Goal: Task Accomplishment & Management: Manage account settings

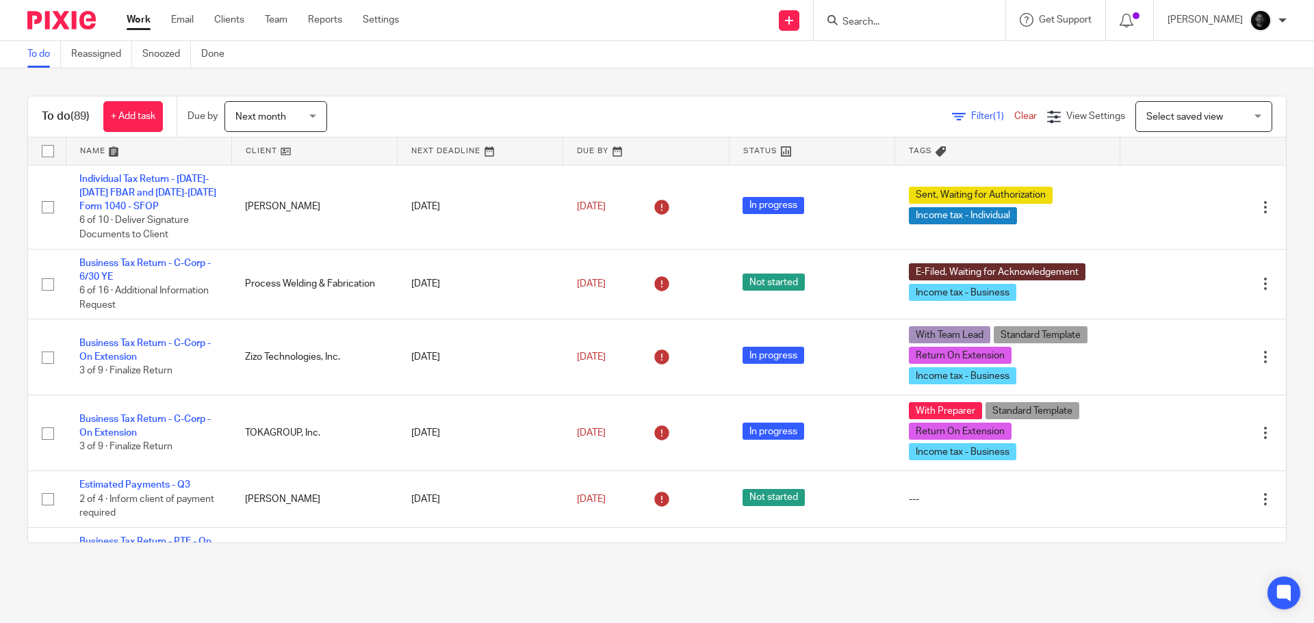
click at [944, 23] on input "Search" at bounding box center [902, 22] width 123 height 12
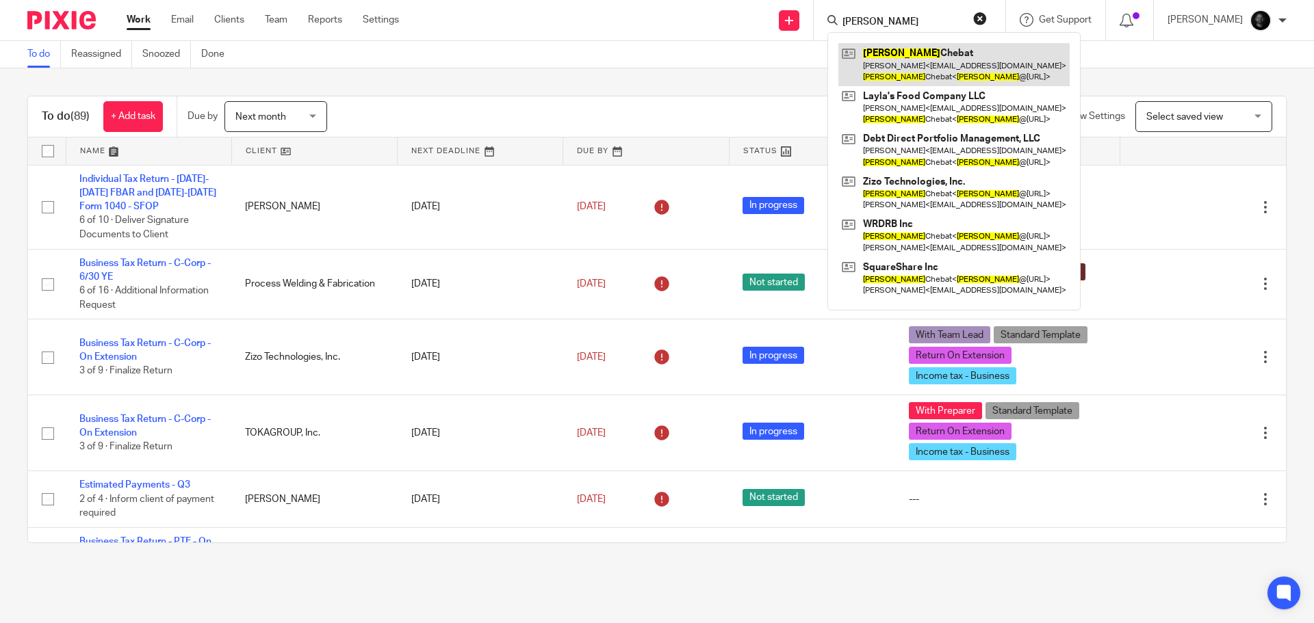
type input "jimmy"
click at [956, 58] on link at bounding box center [953, 64] width 231 height 42
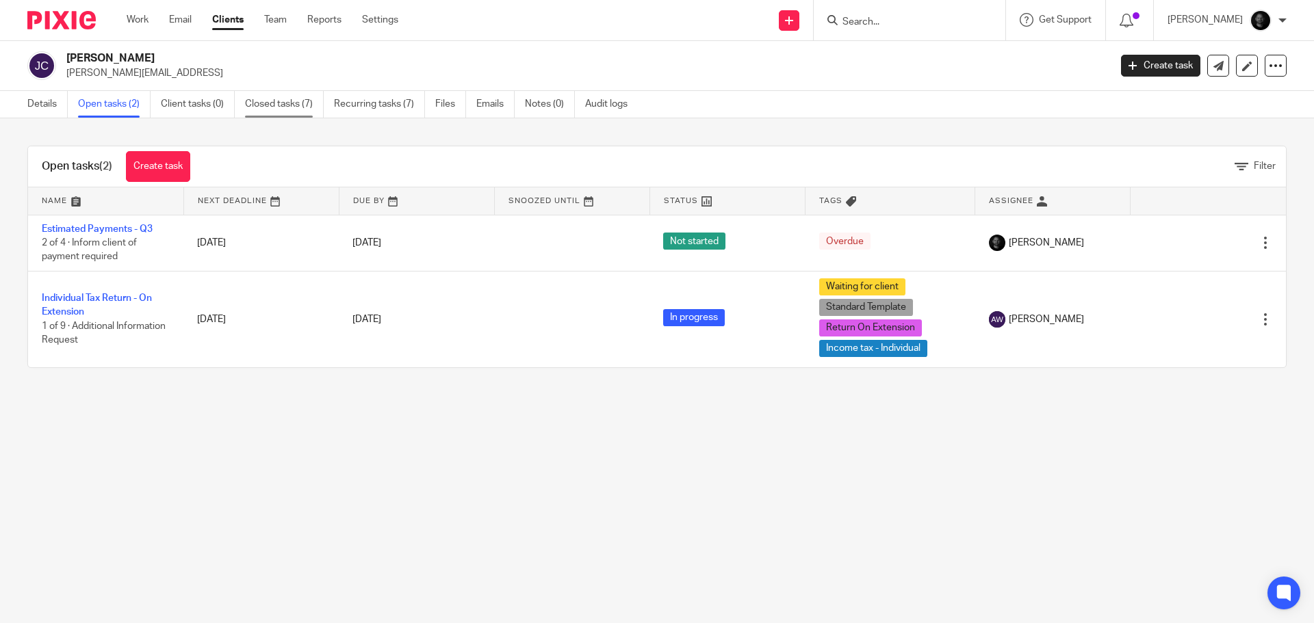
click at [285, 107] on link "Closed tasks (7)" at bounding box center [284, 104] width 79 height 27
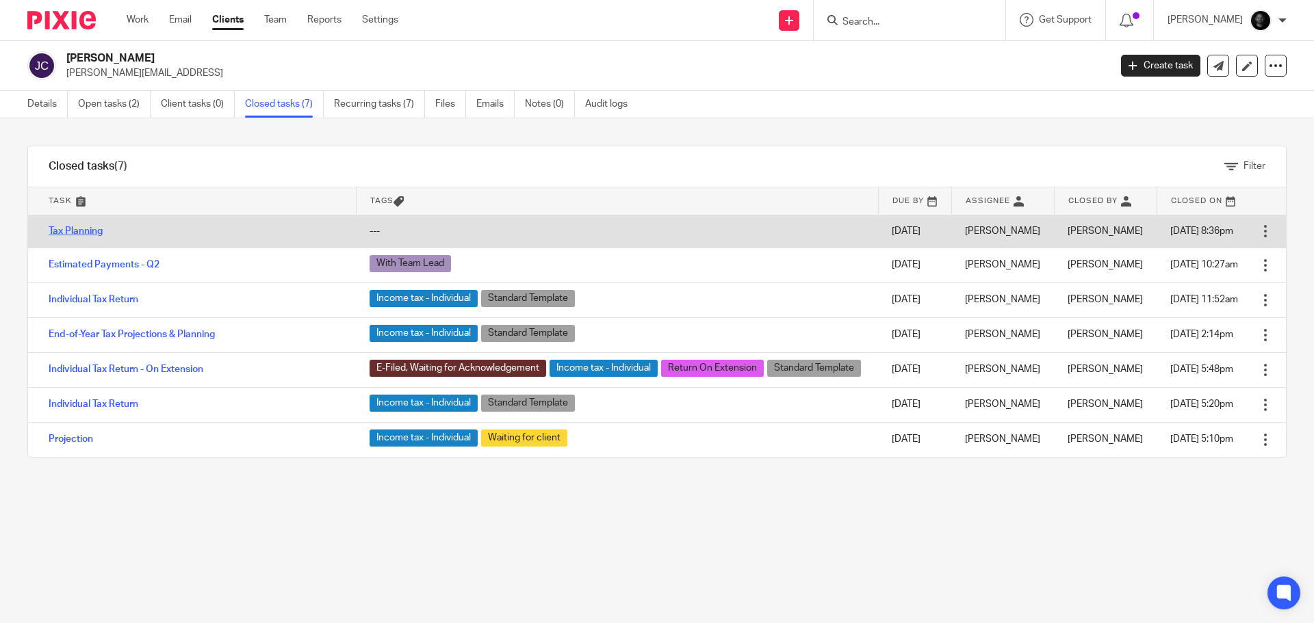
click at [90, 229] on link "Tax Planning" at bounding box center [76, 231] width 54 height 10
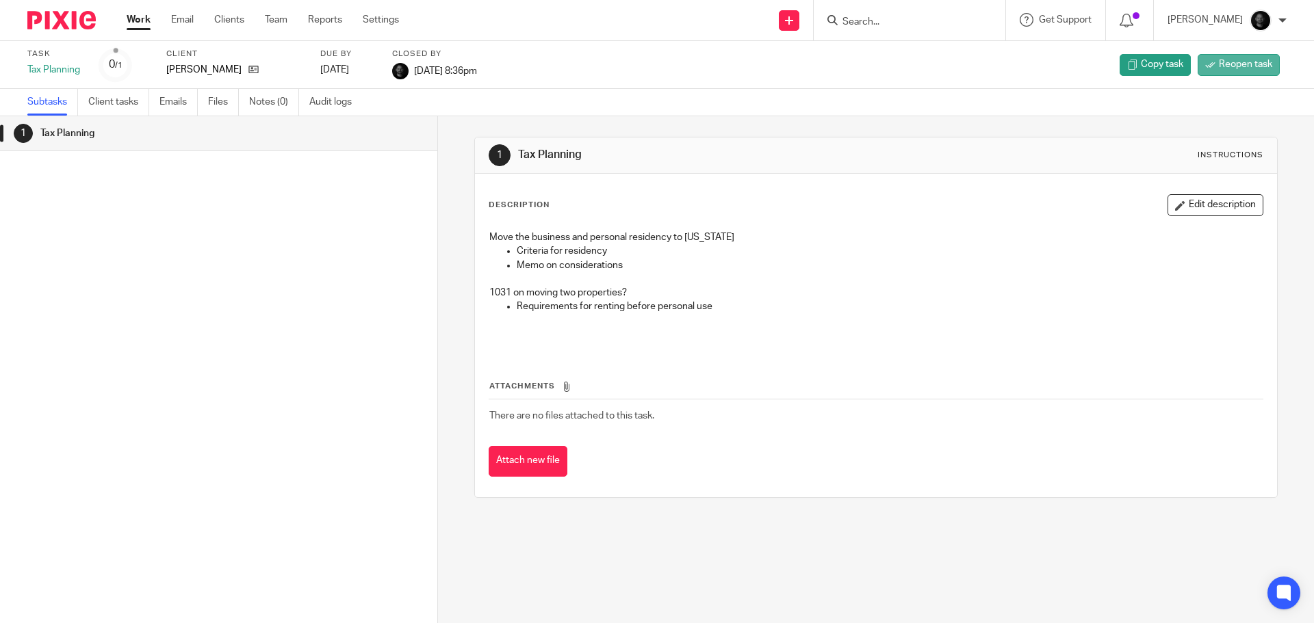
click at [1223, 67] on span "Reopen task" at bounding box center [1245, 64] width 53 height 14
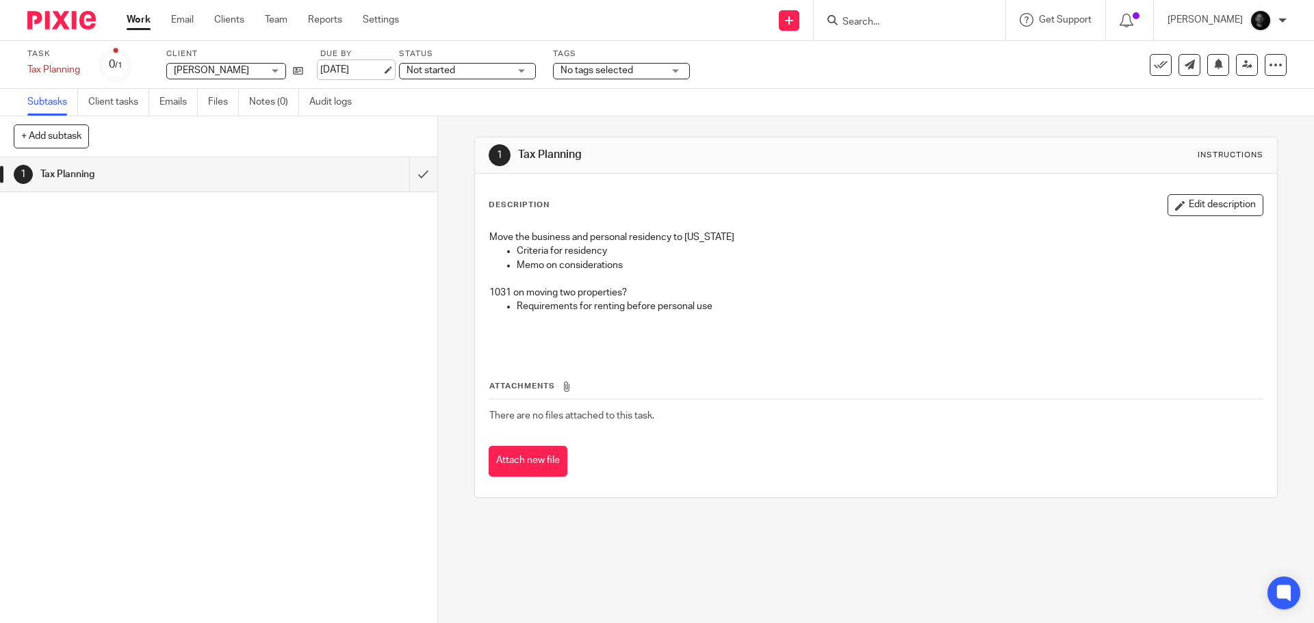
click at [375, 67] on link "Jul 16, 2025" at bounding box center [351, 70] width 62 height 14
click at [1242, 68] on icon at bounding box center [1247, 65] width 10 height 10
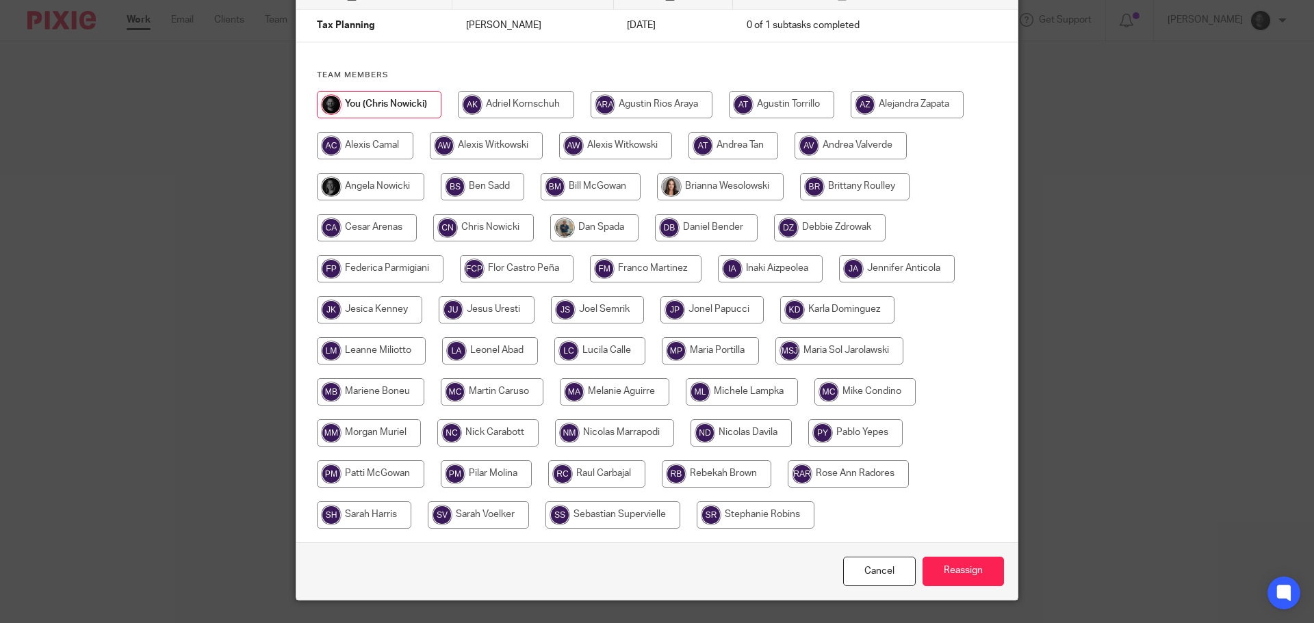
scroll to position [137, 0]
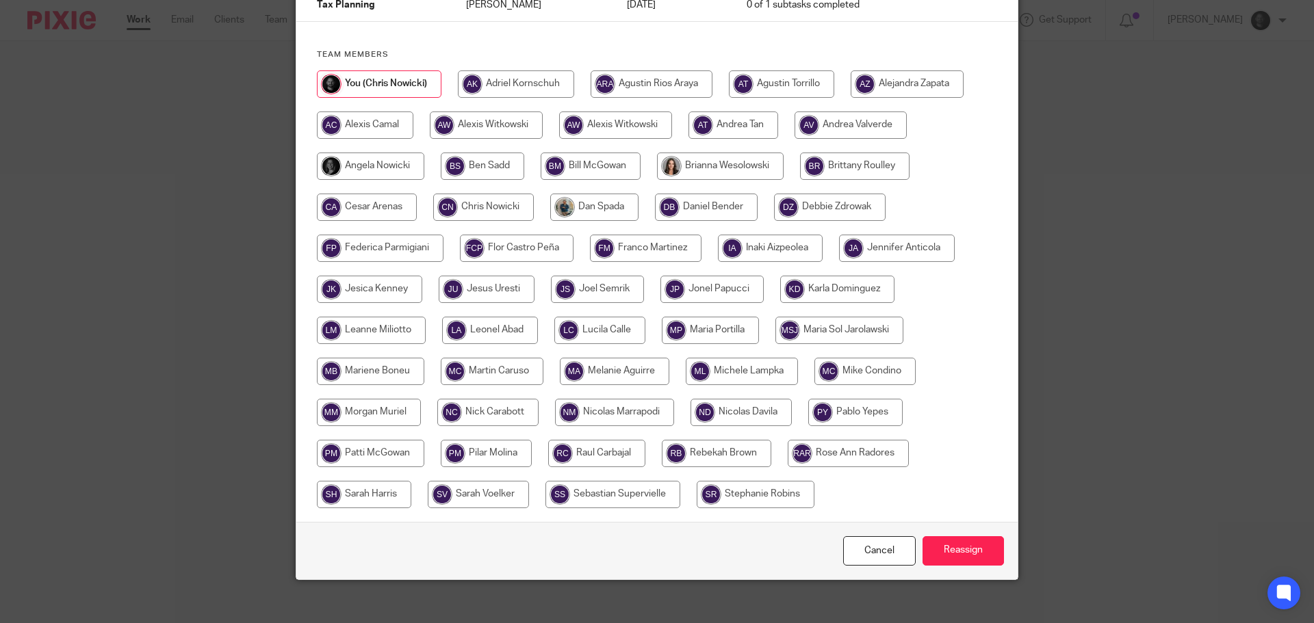
click at [482, 417] on input "radio" at bounding box center [487, 412] width 101 height 27
radio input "true"
click at [959, 549] on input "Reassign" at bounding box center [962, 550] width 81 height 29
